Goal: Information Seeking & Learning: Learn about a topic

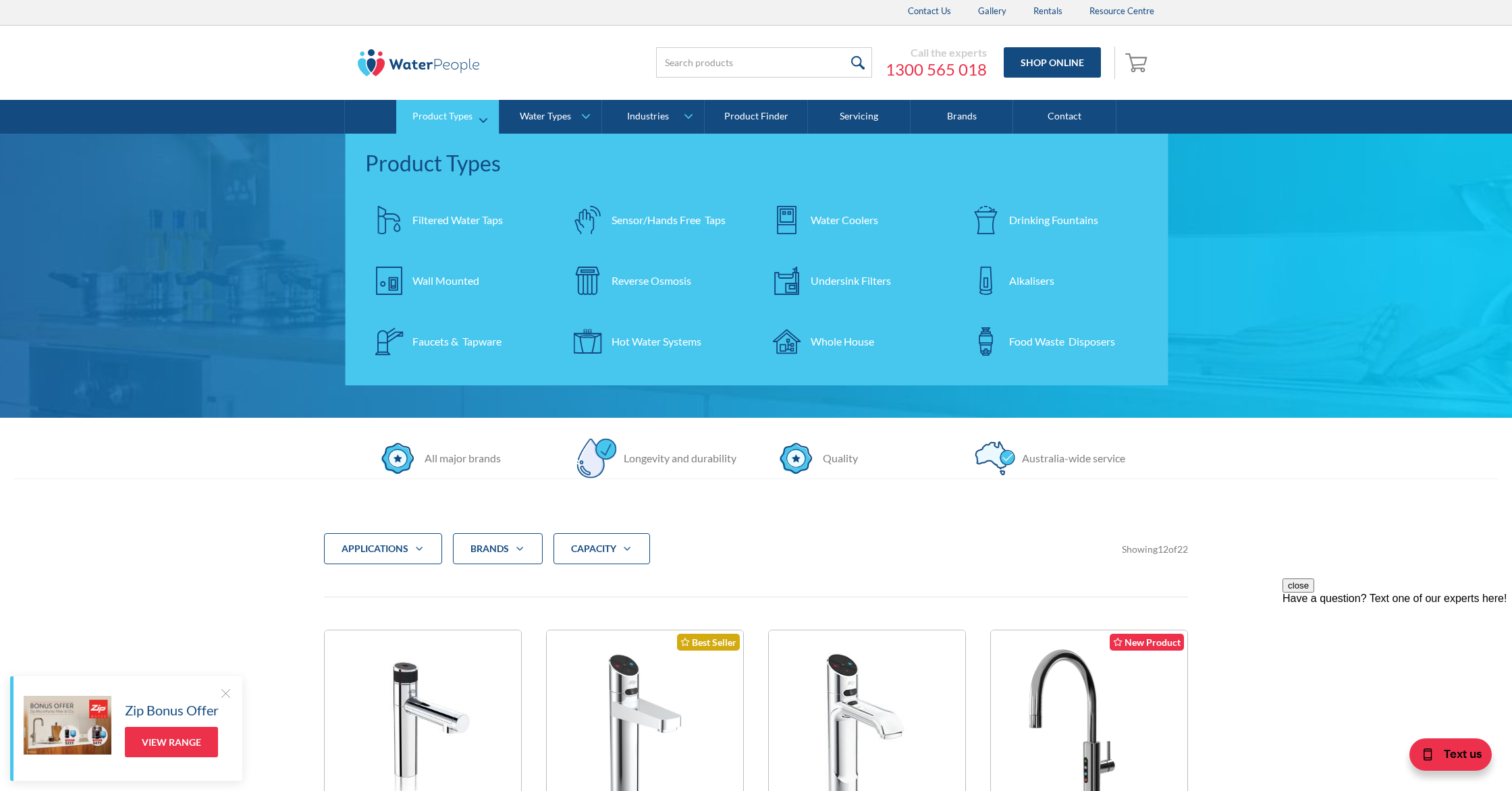
scroll to position [7, 0]
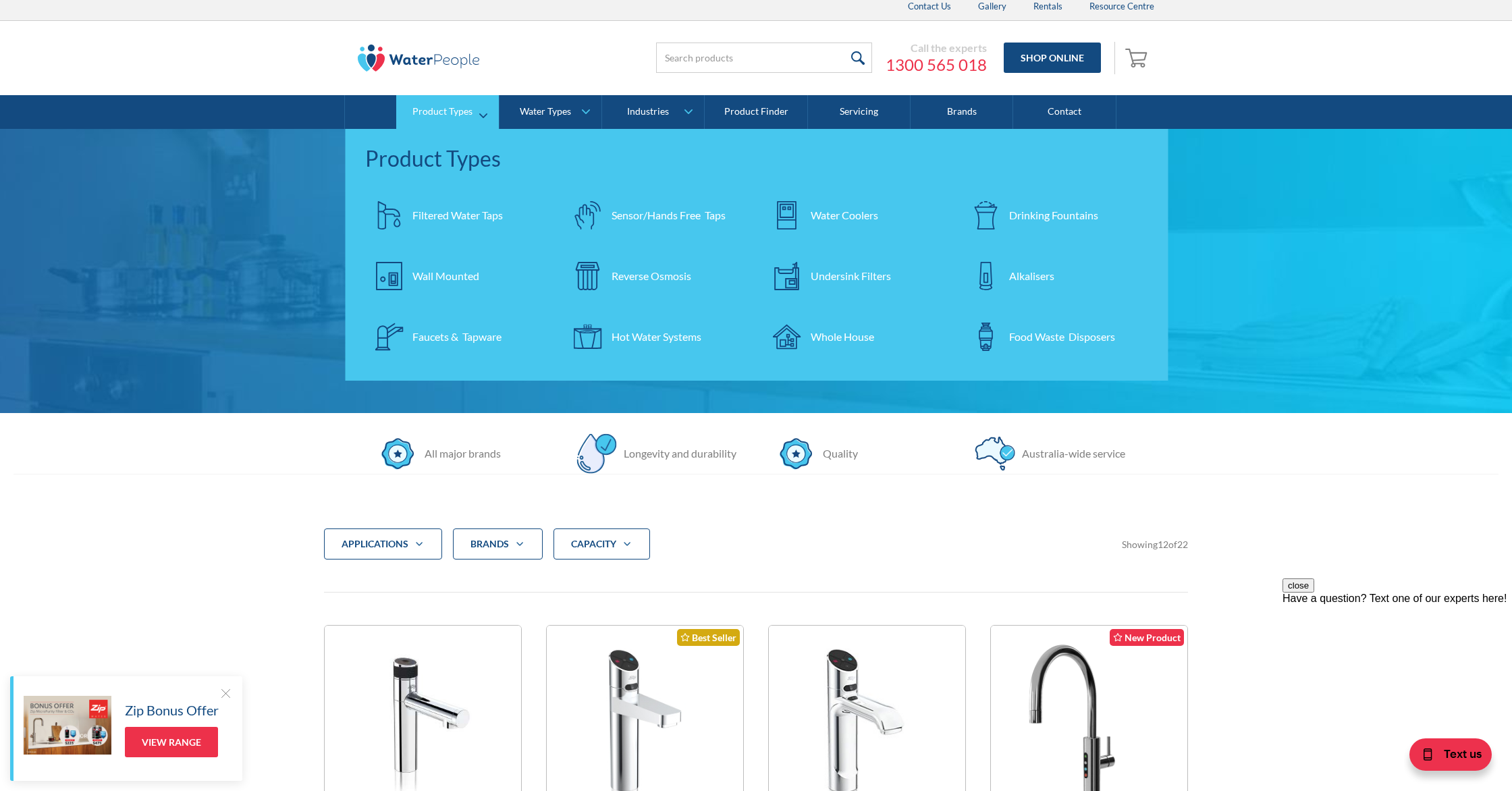
click at [661, 284] on link "Reverse Osmosis" at bounding box center [657, 277] width 186 height 47
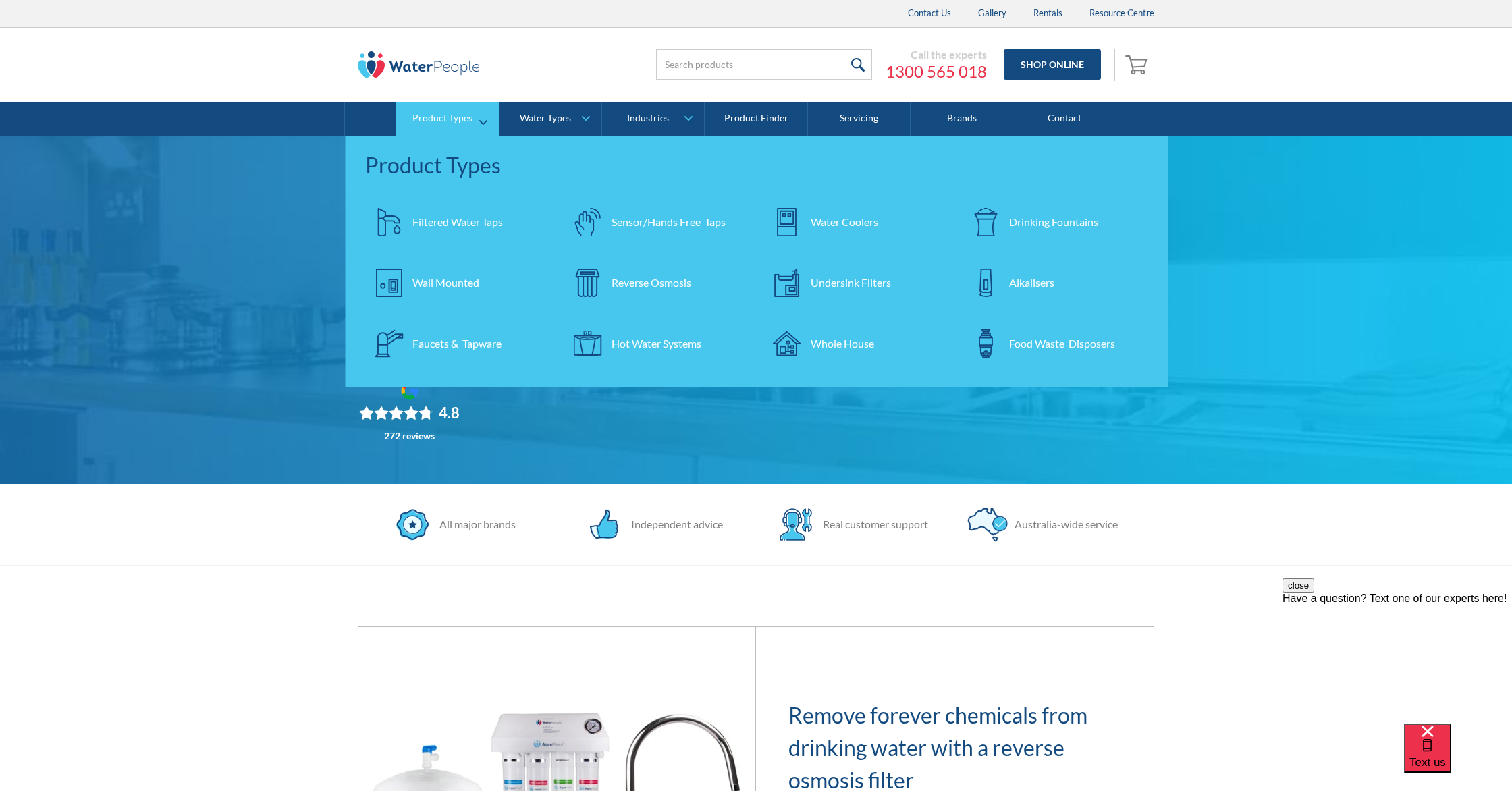
click at [624, 281] on div "Reverse Osmosis" at bounding box center [650, 283] width 80 height 17
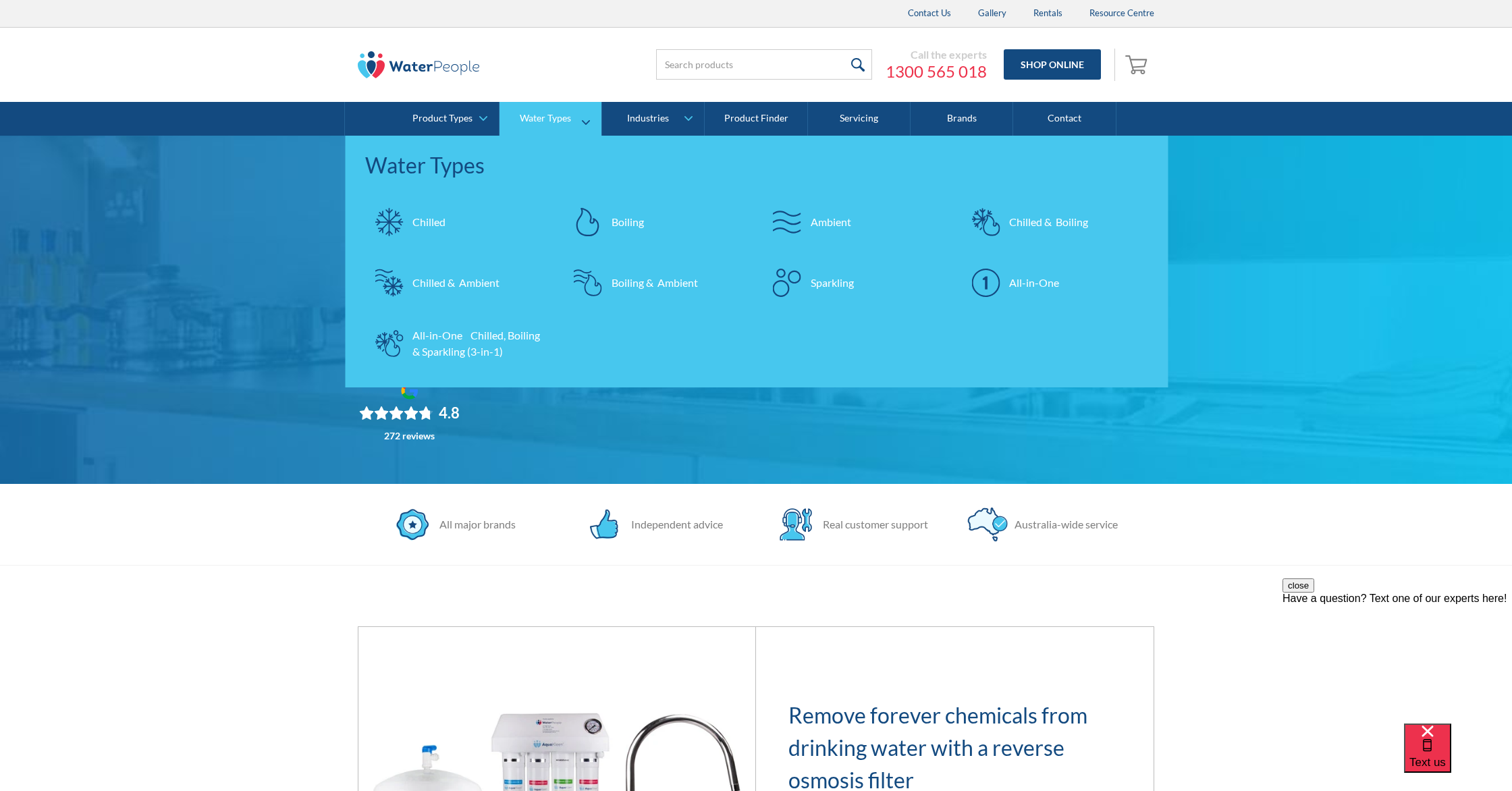
click at [999, 227] on img at bounding box center [985, 222] width 28 height 28
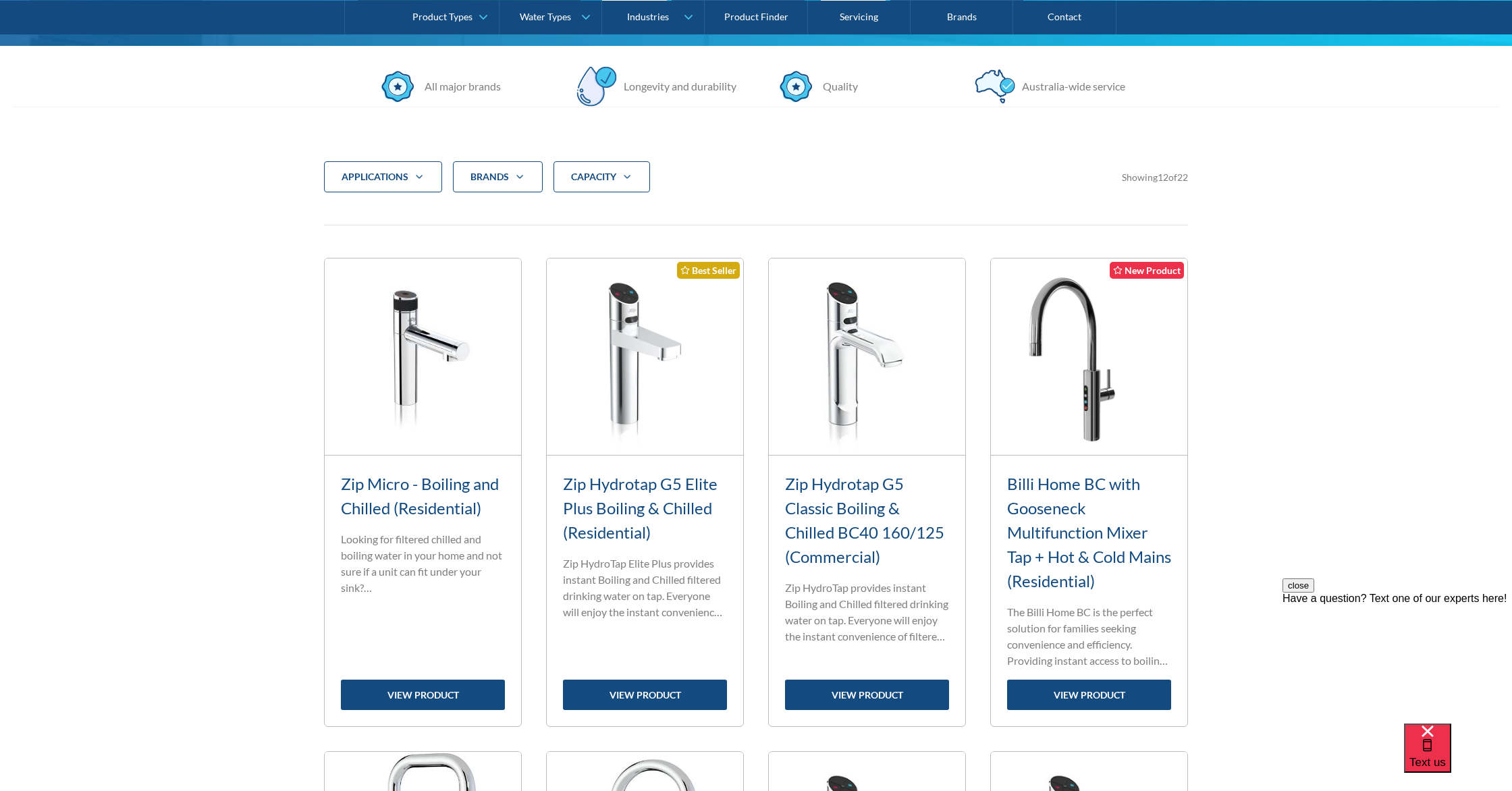
scroll to position [375, 0]
